Goal: Feedback & Contribution: Submit feedback/report problem

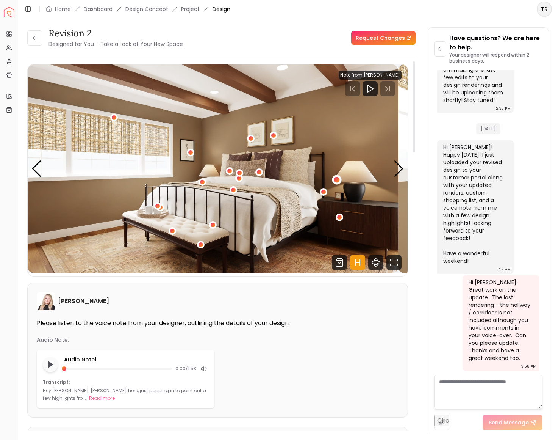
click at [340, 183] on div "1 / 5" at bounding box center [337, 180] width 6 height 6
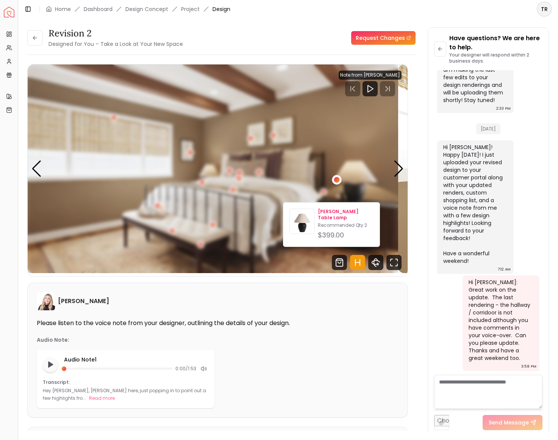
click at [341, 215] on p "Russel Table Lamp" at bounding box center [346, 214] width 56 height 12
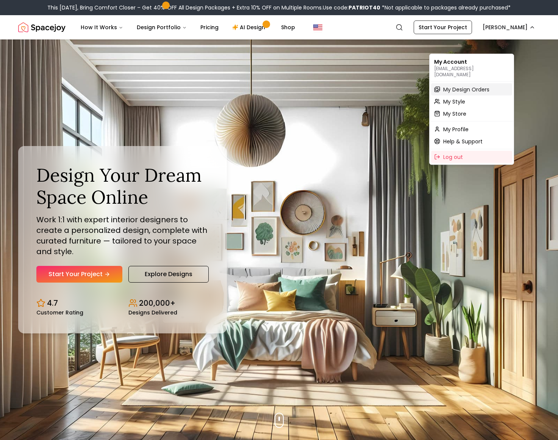
click at [467, 89] on span "My Design Orders" at bounding box center [466, 90] width 46 height 8
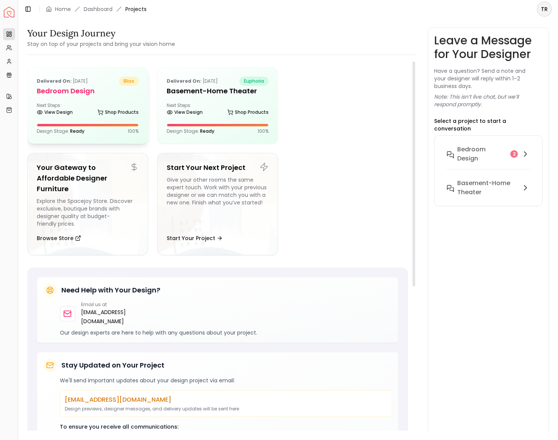
click at [89, 117] on div "Next Steps: View Design Shop Products" at bounding box center [88, 109] width 102 height 15
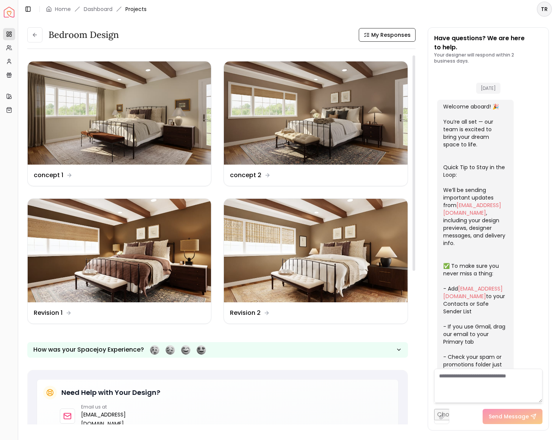
scroll to position [2743, 0]
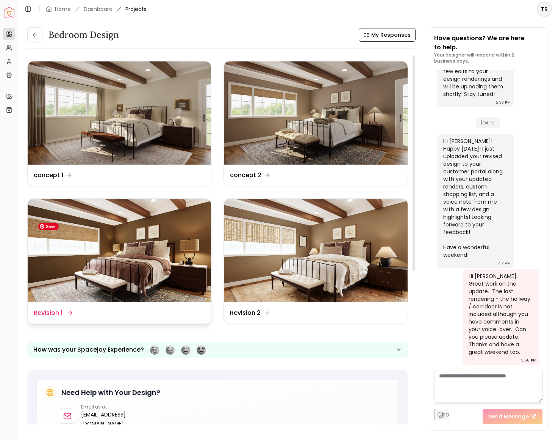
click at [143, 252] on img at bounding box center [119, 250] width 183 height 103
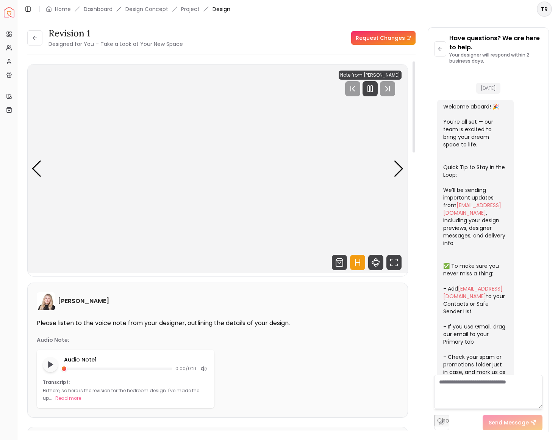
scroll to position [2735, 0]
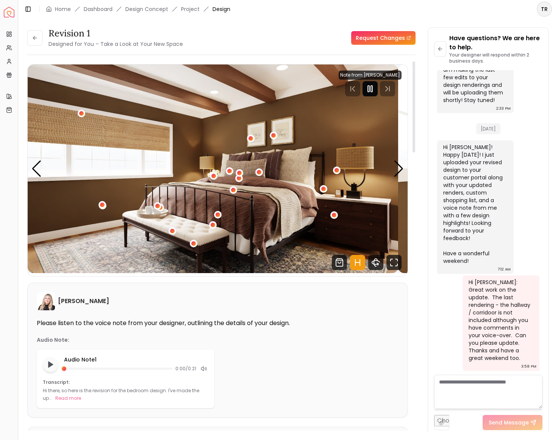
click at [366, 93] on icon "Pause" at bounding box center [370, 88] width 9 height 9
click at [366, 45] on link "Request Changes" at bounding box center [383, 38] width 64 height 14
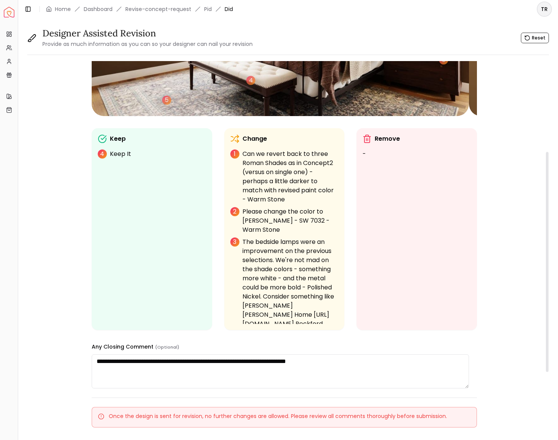
scroll to position [160, 0]
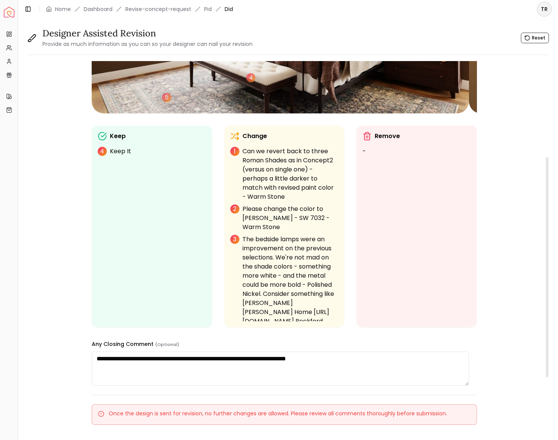
click at [317, 273] on p "The bedside lamps were an improvement on the previous selections. We're not mad…" at bounding box center [291, 285] width 96 height 100
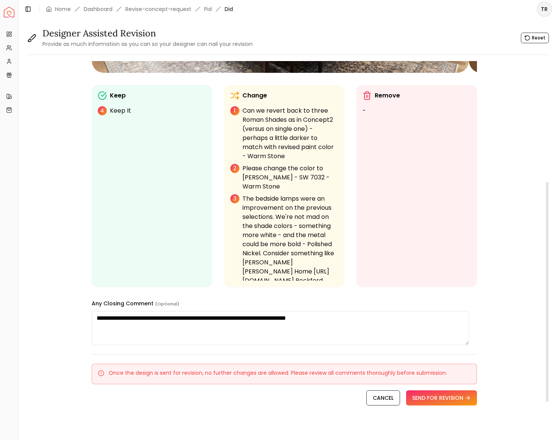
scroll to position [201, 0]
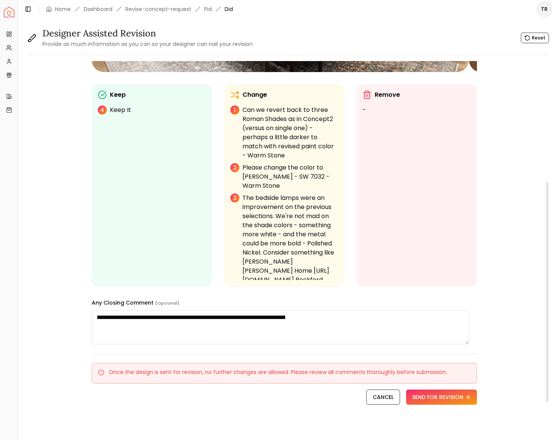
click at [319, 279] on p "The bedside lamps were an improvement on the previous selections. We're not mad…" at bounding box center [291, 243] width 96 height 100
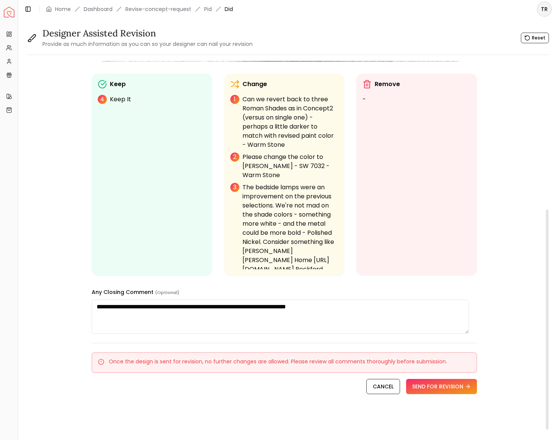
scroll to position [248, 0]
click at [298, 249] on p "The bedside lamps were an improvement on the previous selections. We're not mad…" at bounding box center [291, 233] width 96 height 100
click at [274, 230] on p "The bedside lamps were an improvement on the previous selections. We're not mad…" at bounding box center [291, 233] width 96 height 100
click at [259, 219] on p "The bedside lamps were an improvement on the previous selections. We're not mad…" at bounding box center [291, 233] width 96 height 100
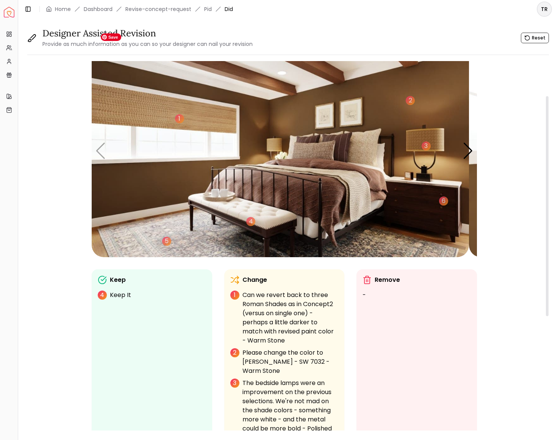
scroll to position [0, 0]
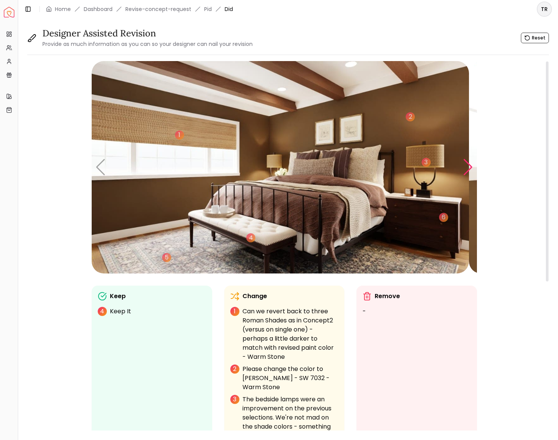
click at [467, 175] on div "Next slide" at bounding box center [468, 167] width 10 height 17
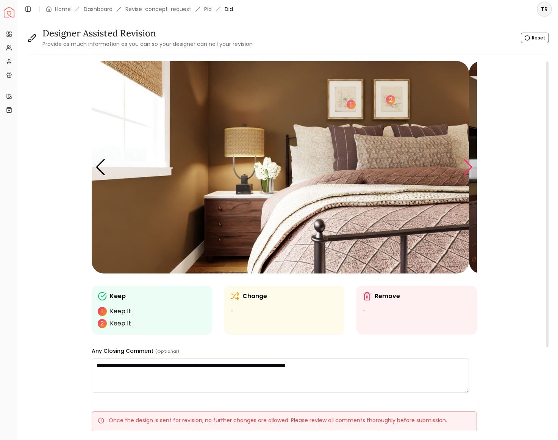
click at [467, 175] on div "Next slide" at bounding box center [468, 167] width 10 height 17
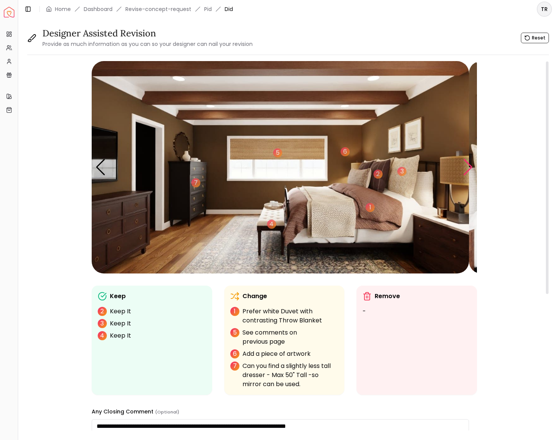
click at [467, 175] on div "Next slide" at bounding box center [468, 167] width 10 height 17
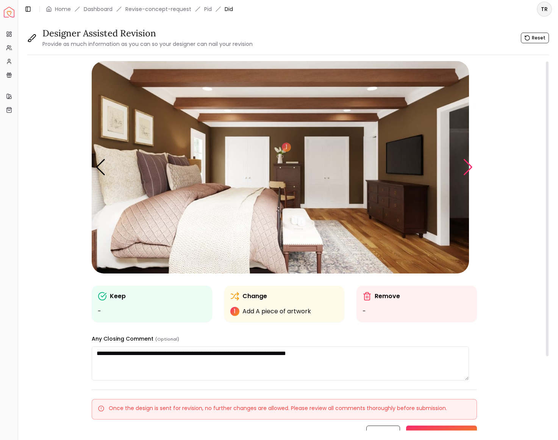
click at [467, 175] on div "Next slide" at bounding box center [468, 167] width 10 height 17
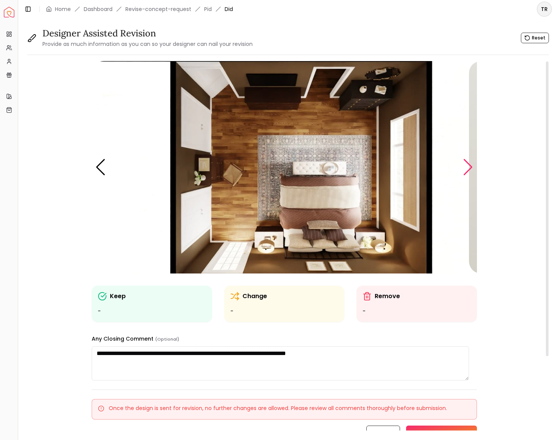
click at [467, 175] on div "Next slide" at bounding box center [468, 167] width 10 height 17
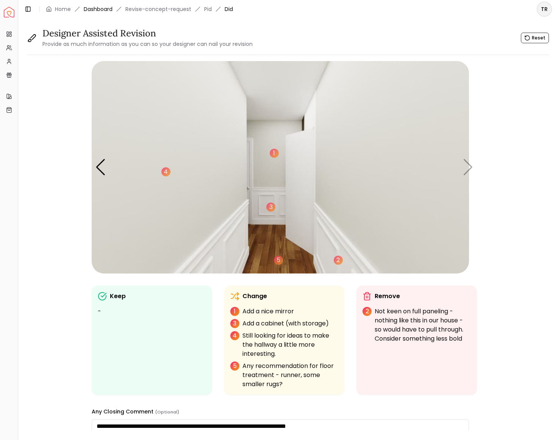
click at [113, 13] on link "Dashboard" at bounding box center [98, 9] width 29 height 8
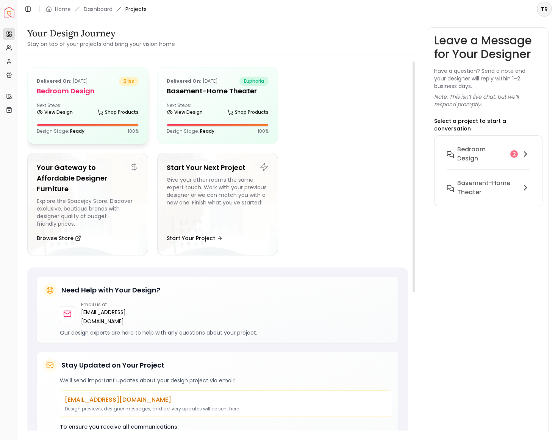
click at [86, 96] on h5 "Bedroom design" at bounding box center [88, 91] width 102 height 11
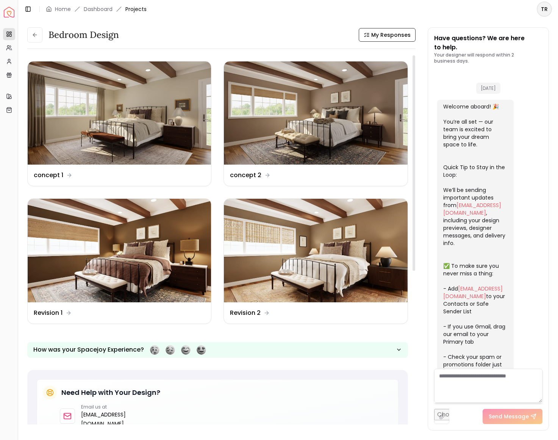
scroll to position [2743, 0]
